Goal: Navigation & Orientation: Find specific page/section

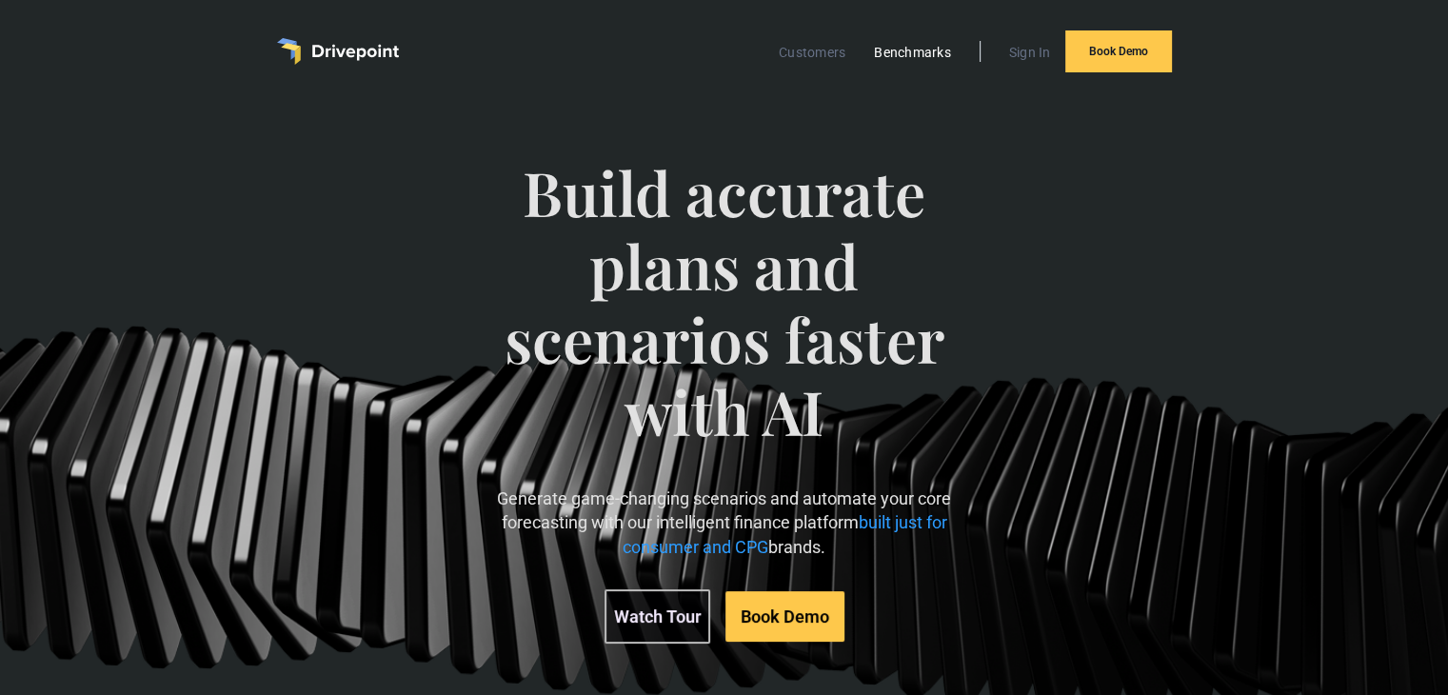
click at [887, 48] on link "Benchmarks" at bounding box center [912, 52] width 96 height 25
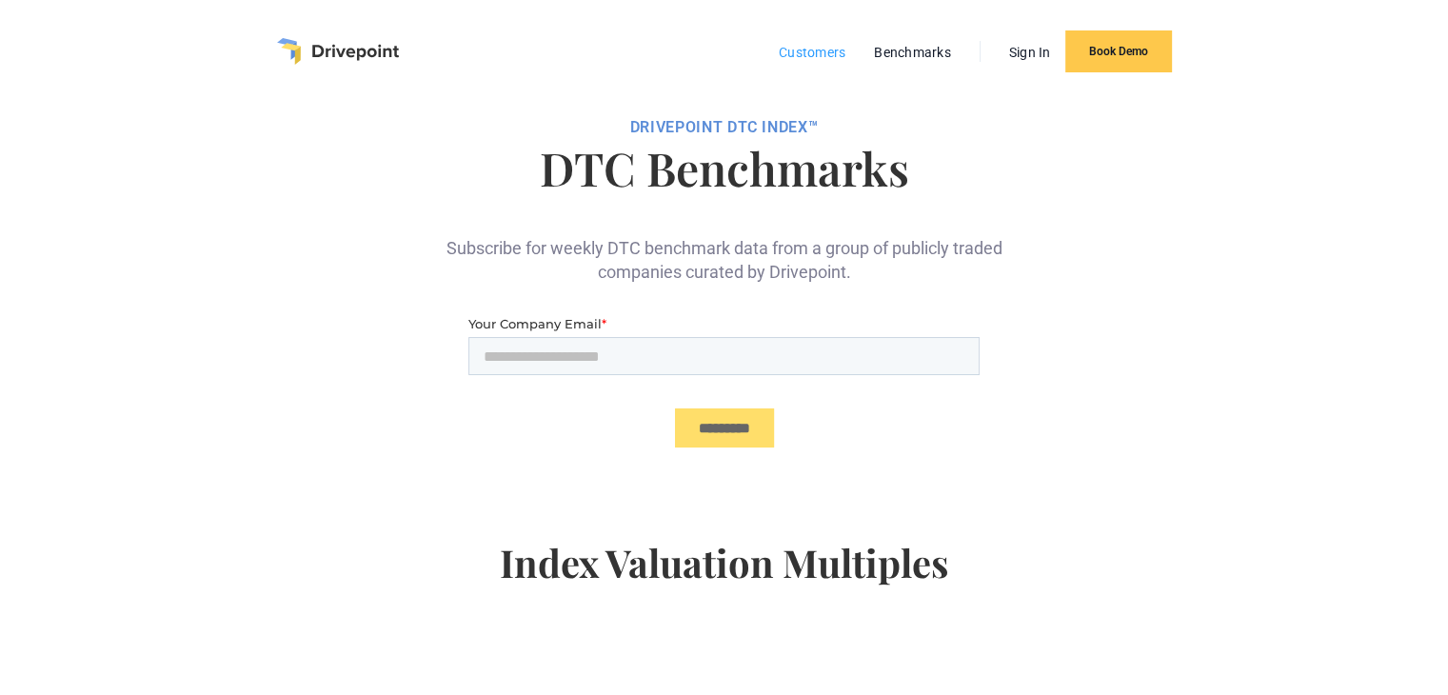
click at [828, 50] on link "Customers" at bounding box center [812, 52] width 86 height 25
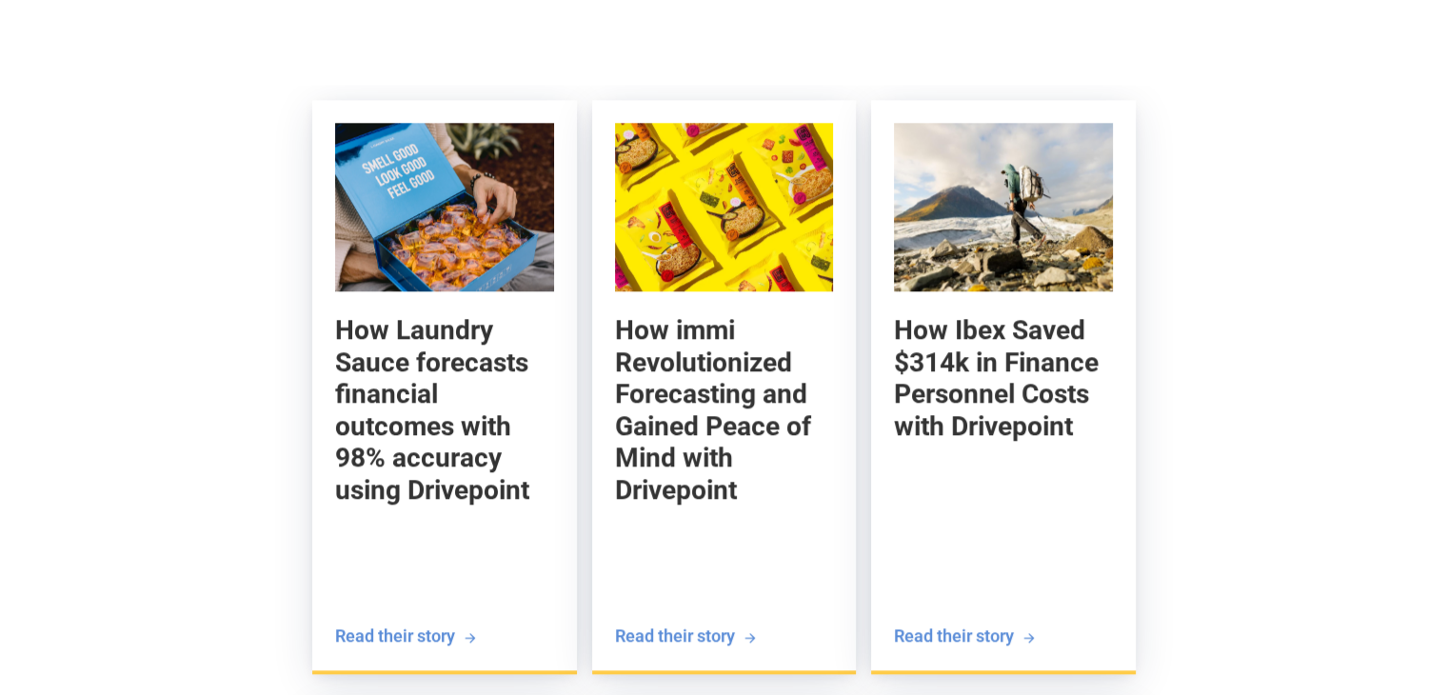
scroll to position [2064, 0]
